Goal: Information Seeking & Learning: Learn about a topic

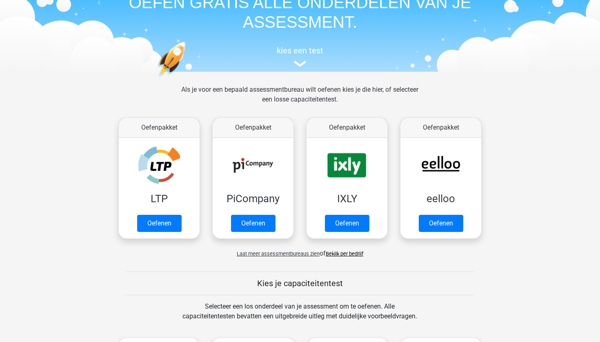
scroll to position [33, 0]
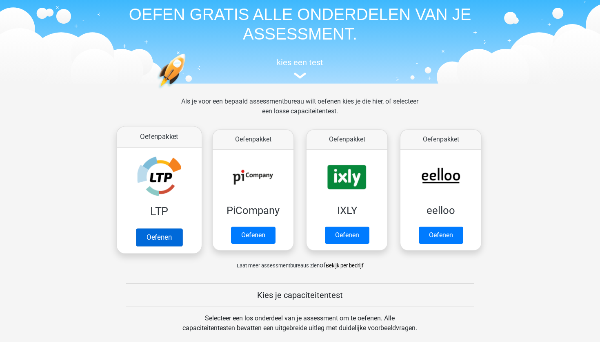
click at [176, 238] on link "Oefenen" at bounding box center [159, 237] width 47 height 18
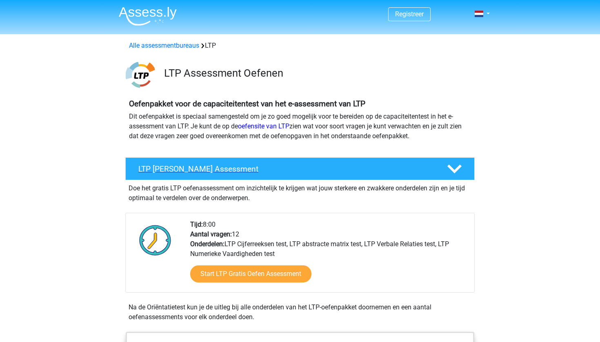
click at [450, 169] on polygon at bounding box center [454, 169] width 14 height 9
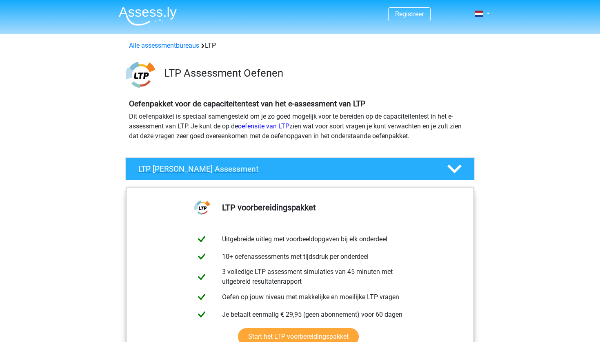
click at [450, 169] on polygon at bounding box center [454, 169] width 14 height 9
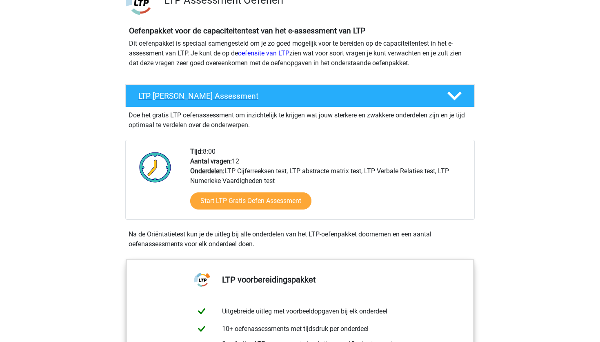
scroll to position [73, 0]
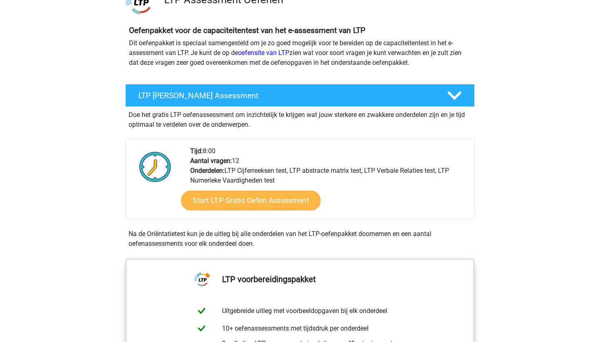
click at [283, 204] on link "Start LTP Gratis Oefen Assessment" at bounding box center [251, 201] width 140 height 20
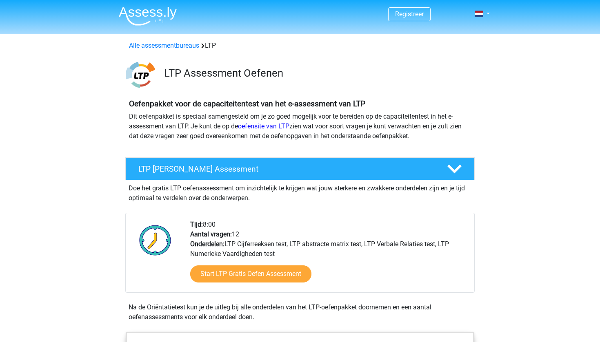
scroll to position [0, 0]
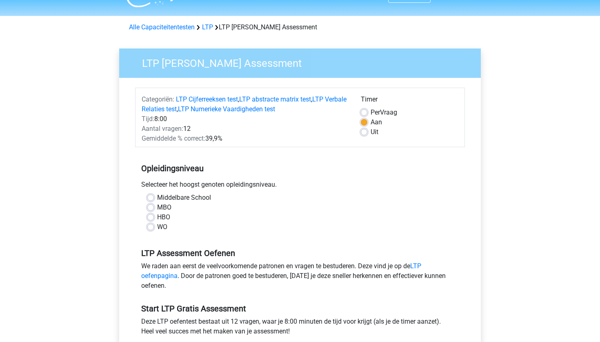
scroll to position [24, 0]
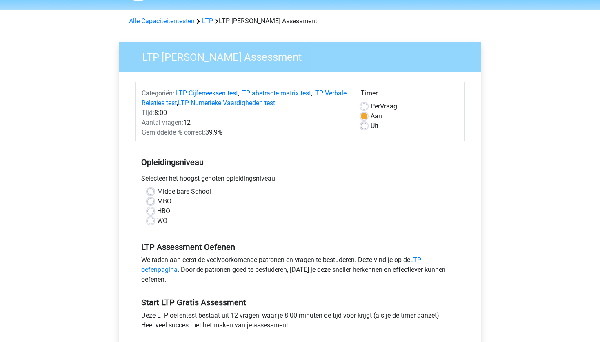
click at [157, 223] on label "WO" at bounding box center [162, 221] width 10 height 10
click at [149, 223] on input "WO" at bounding box center [150, 220] width 7 height 8
radio input "true"
click at [157, 195] on label "Middelbare School" at bounding box center [184, 192] width 54 height 10
click at [153, 195] on input "Middelbare School" at bounding box center [150, 191] width 7 height 8
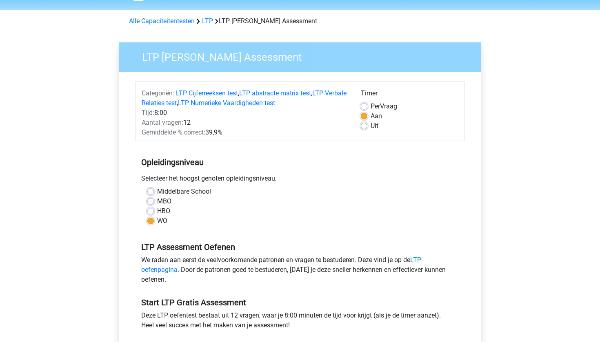
radio input "true"
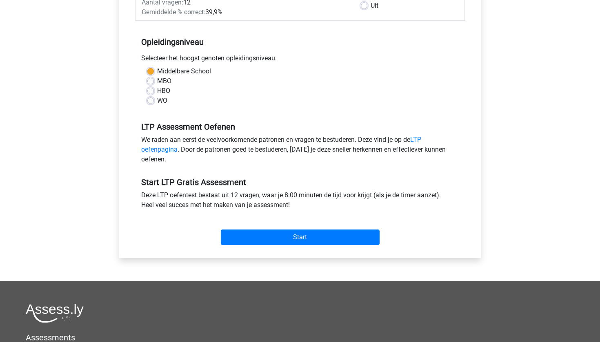
scroll to position [145, 0]
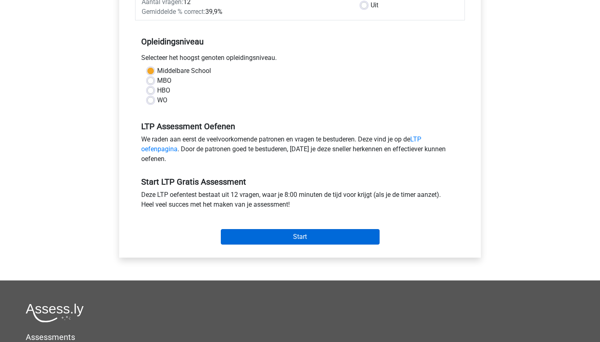
click at [292, 244] on input "Start" at bounding box center [300, 237] width 159 height 16
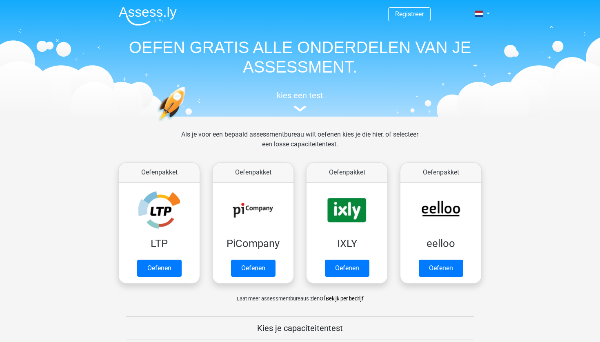
scroll to position [33, 0]
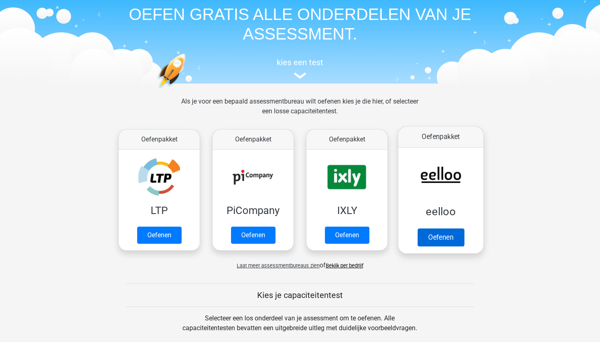
click at [464, 244] on link "Oefenen" at bounding box center [440, 237] width 47 height 18
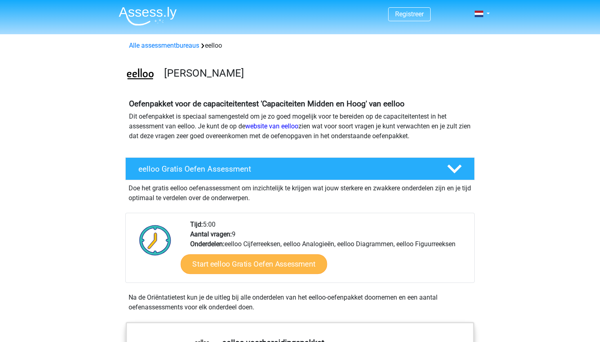
click at [303, 262] on link "Start eelloo Gratis Oefen Assessment" at bounding box center [254, 265] width 146 height 20
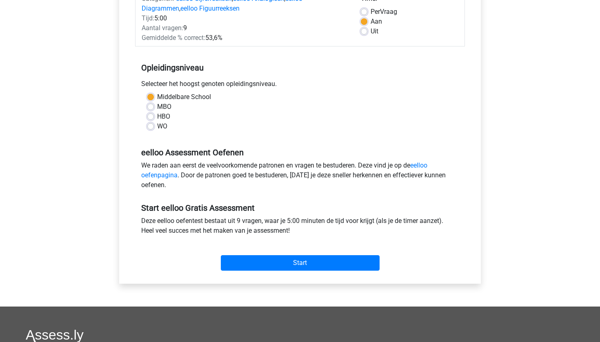
scroll to position [119, 0]
click at [317, 265] on input "Start" at bounding box center [300, 263] width 159 height 16
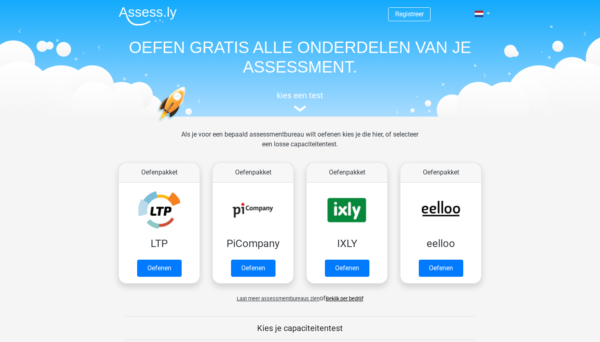
scroll to position [33, 0]
